Goal: Transaction & Acquisition: Purchase product/service

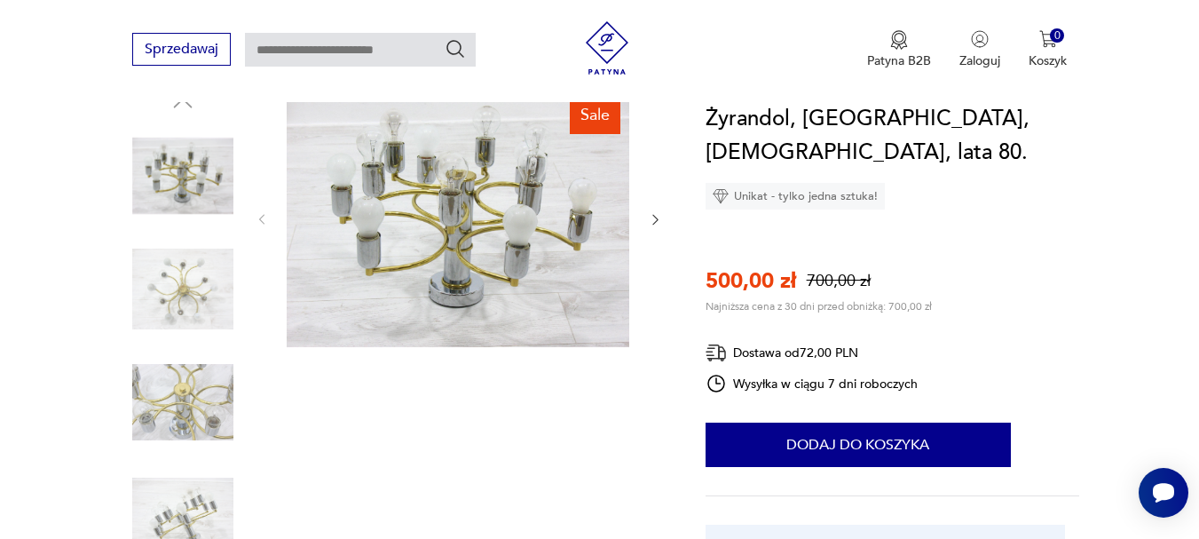
click at [655, 217] on icon "button" at bounding box center [654, 220] width 5 height 11
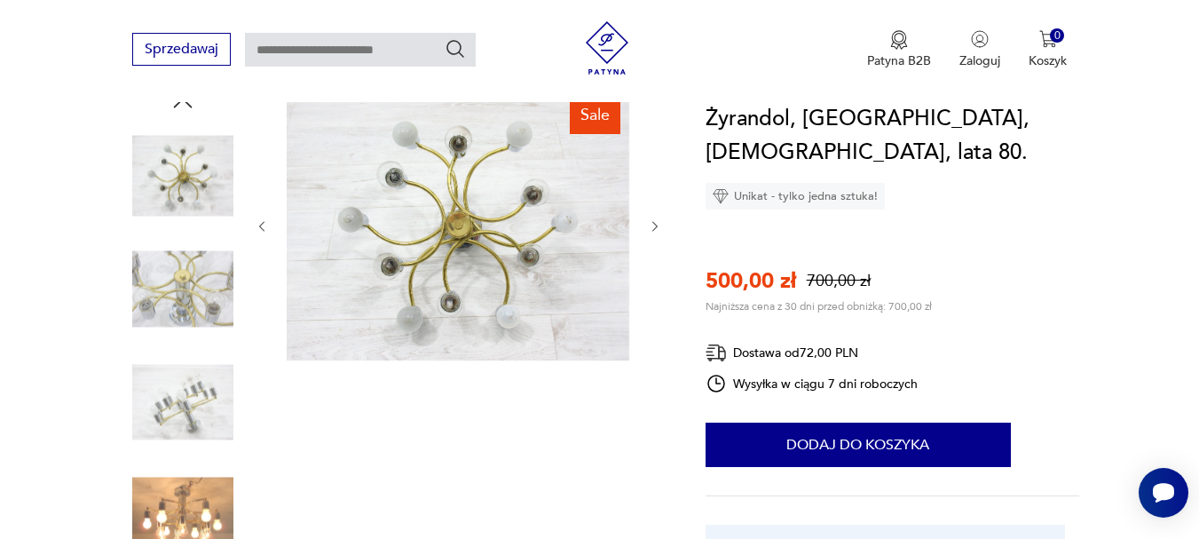
click at [655, 217] on button "button" at bounding box center [655, 226] width 15 height 18
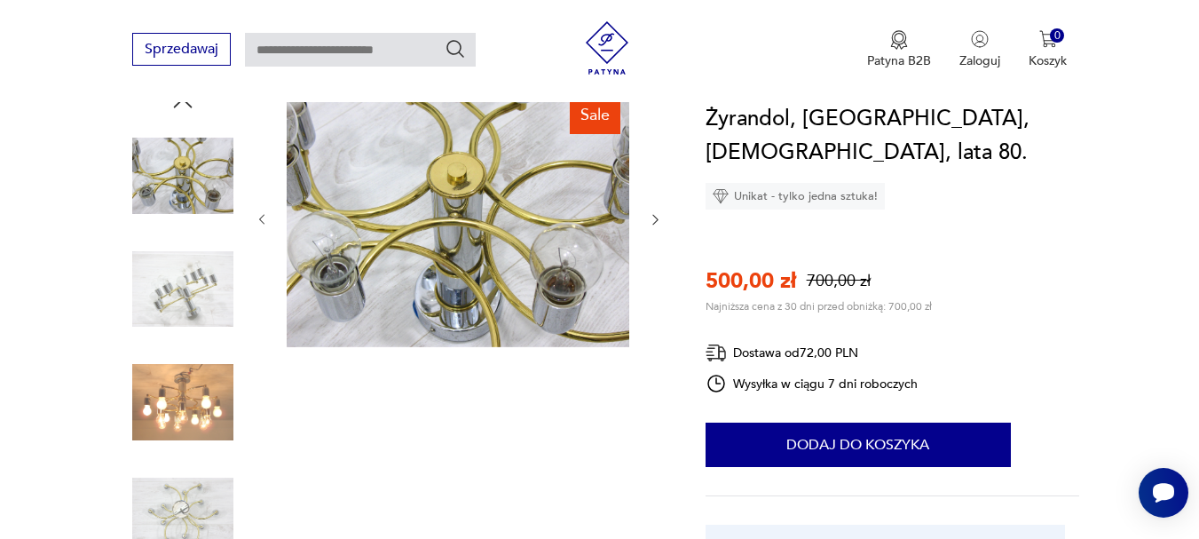
click at [655, 217] on icon "button" at bounding box center [654, 220] width 5 height 11
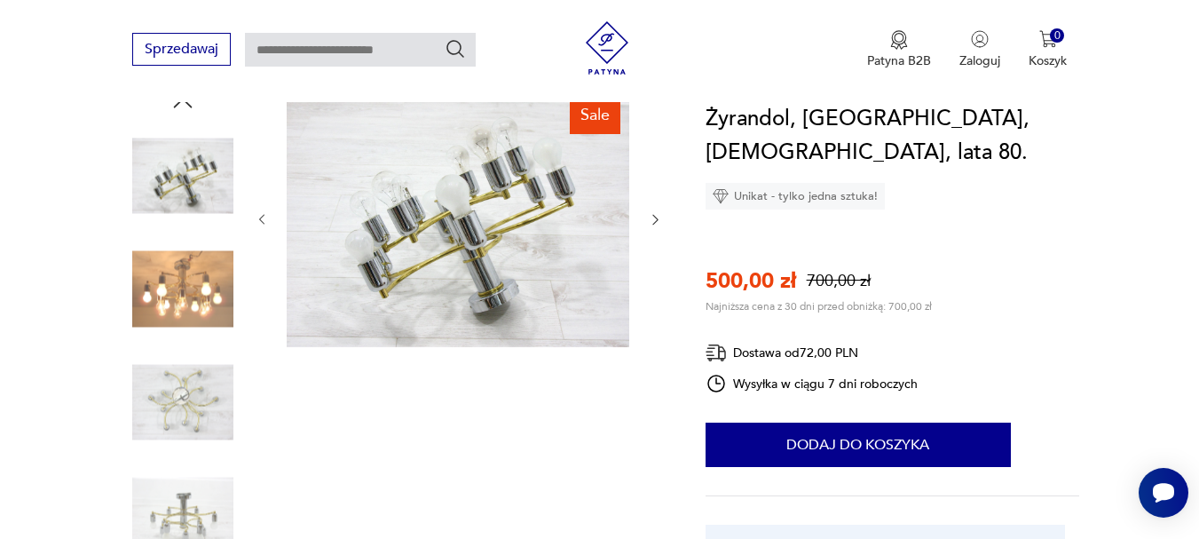
click at [655, 217] on icon "button" at bounding box center [654, 220] width 5 height 11
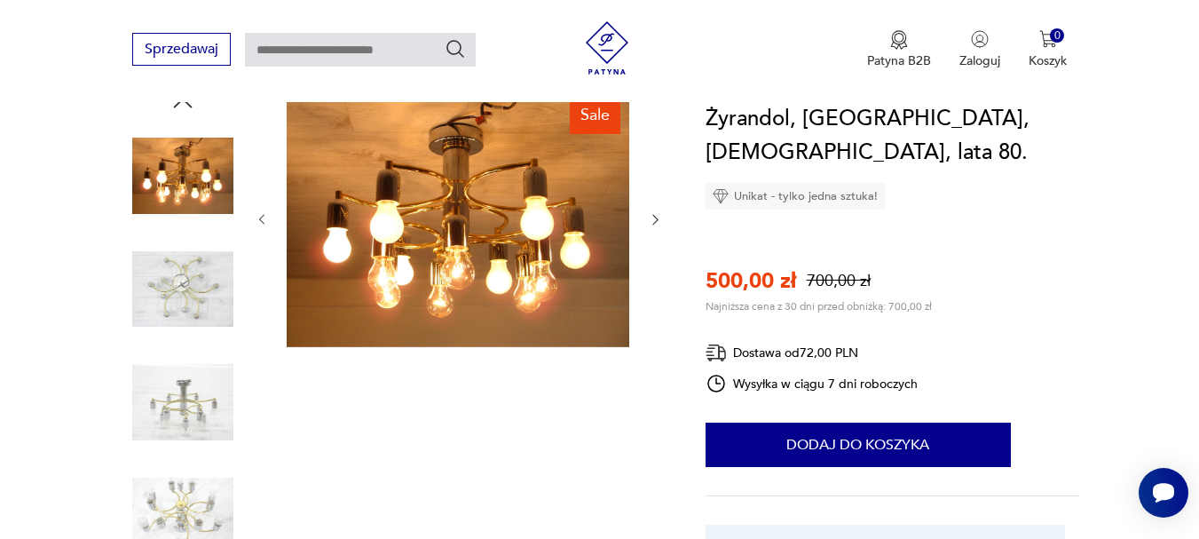
click at [655, 217] on icon "button" at bounding box center [654, 220] width 5 height 11
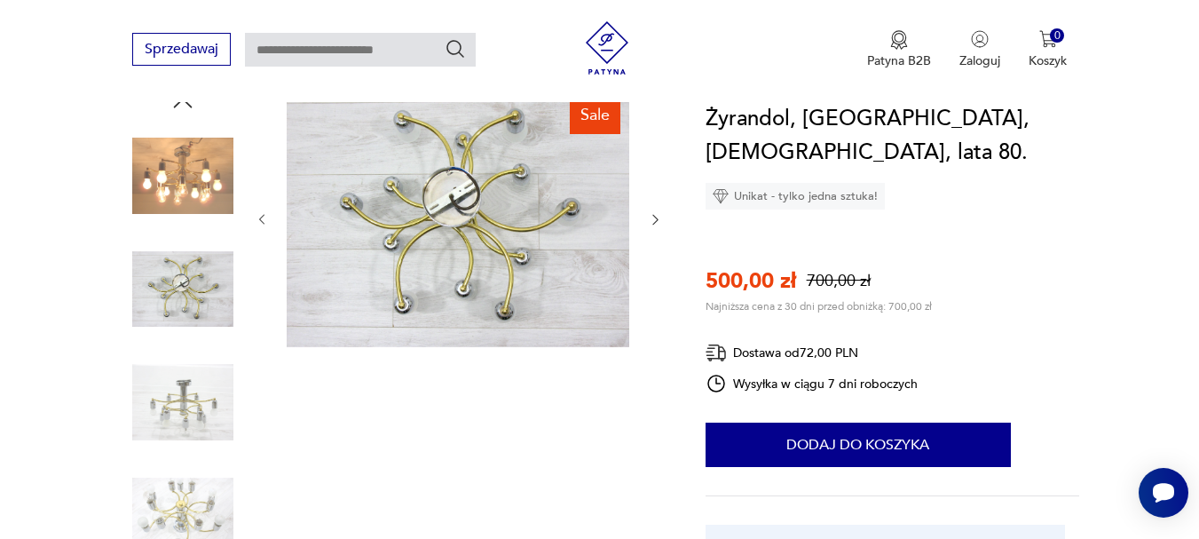
click at [655, 217] on icon "button" at bounding box center [654, 220] width 5 height 11
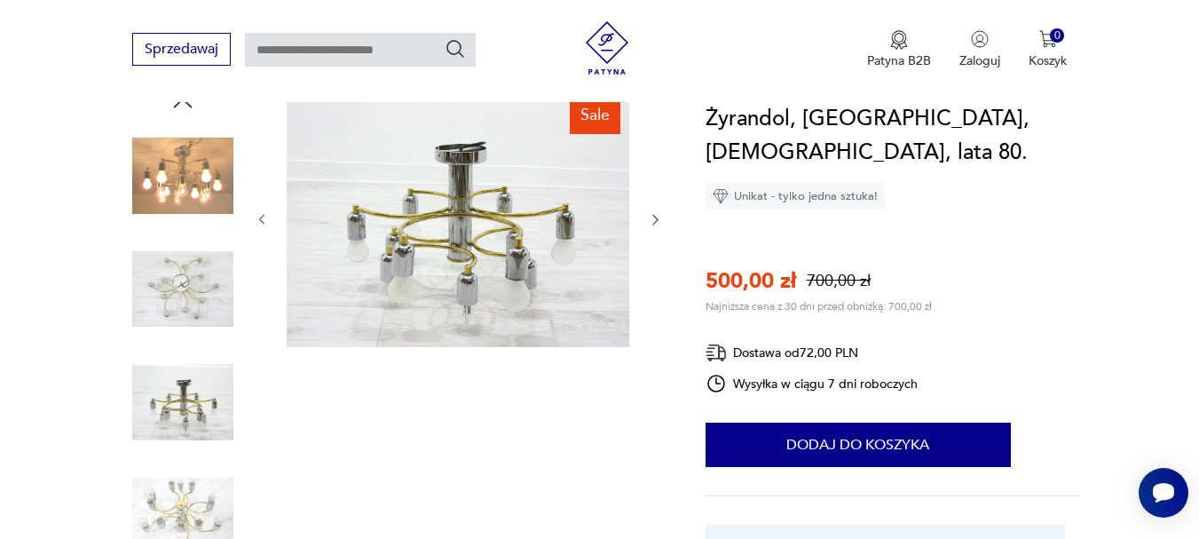
click at [655, 217] on icon "button" at bounding box center [654, 220] width 5 height 11
